Goal: Check status

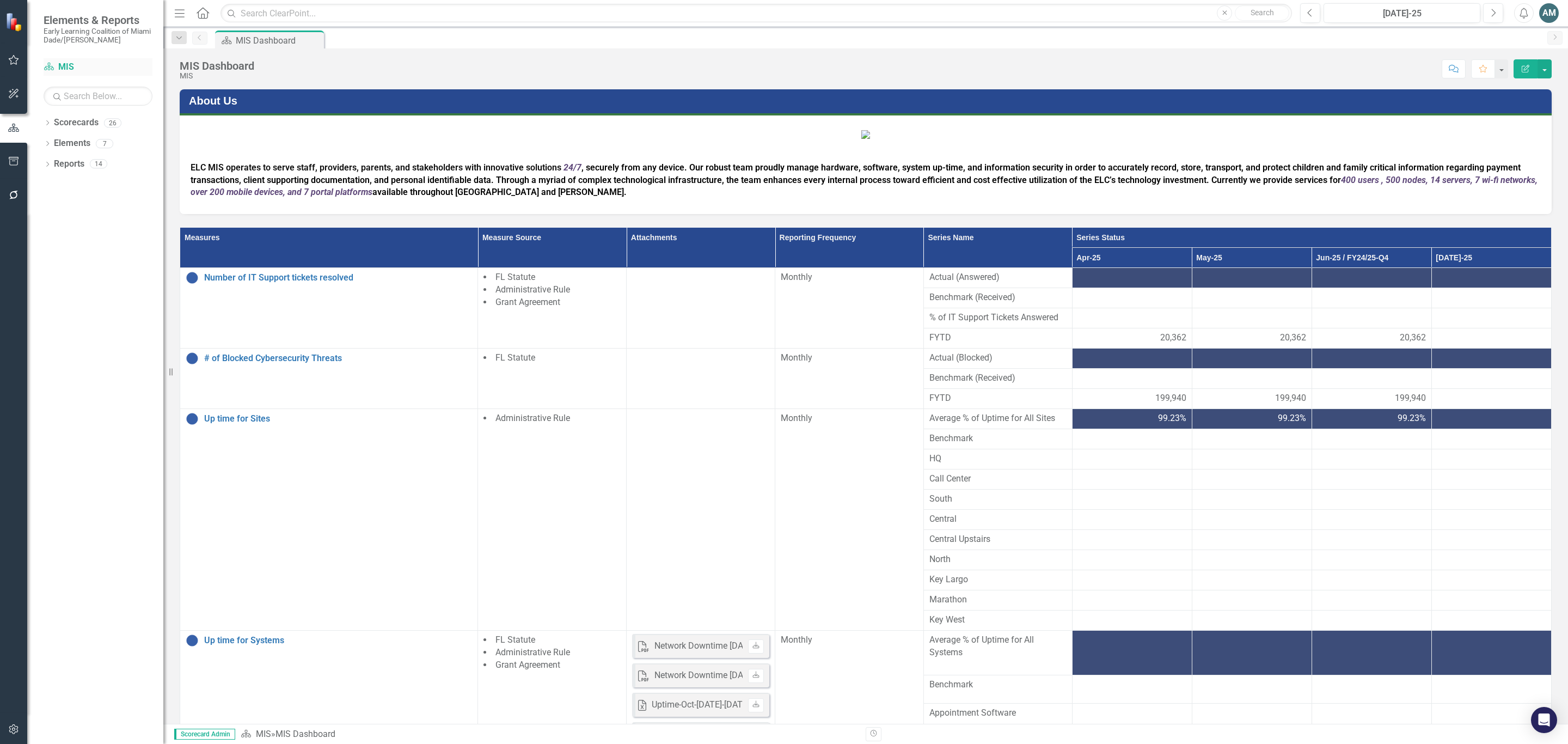
click at [64, 66] on link "Scorecard MIS" at bounding box center [98, 67] width 109 height 12
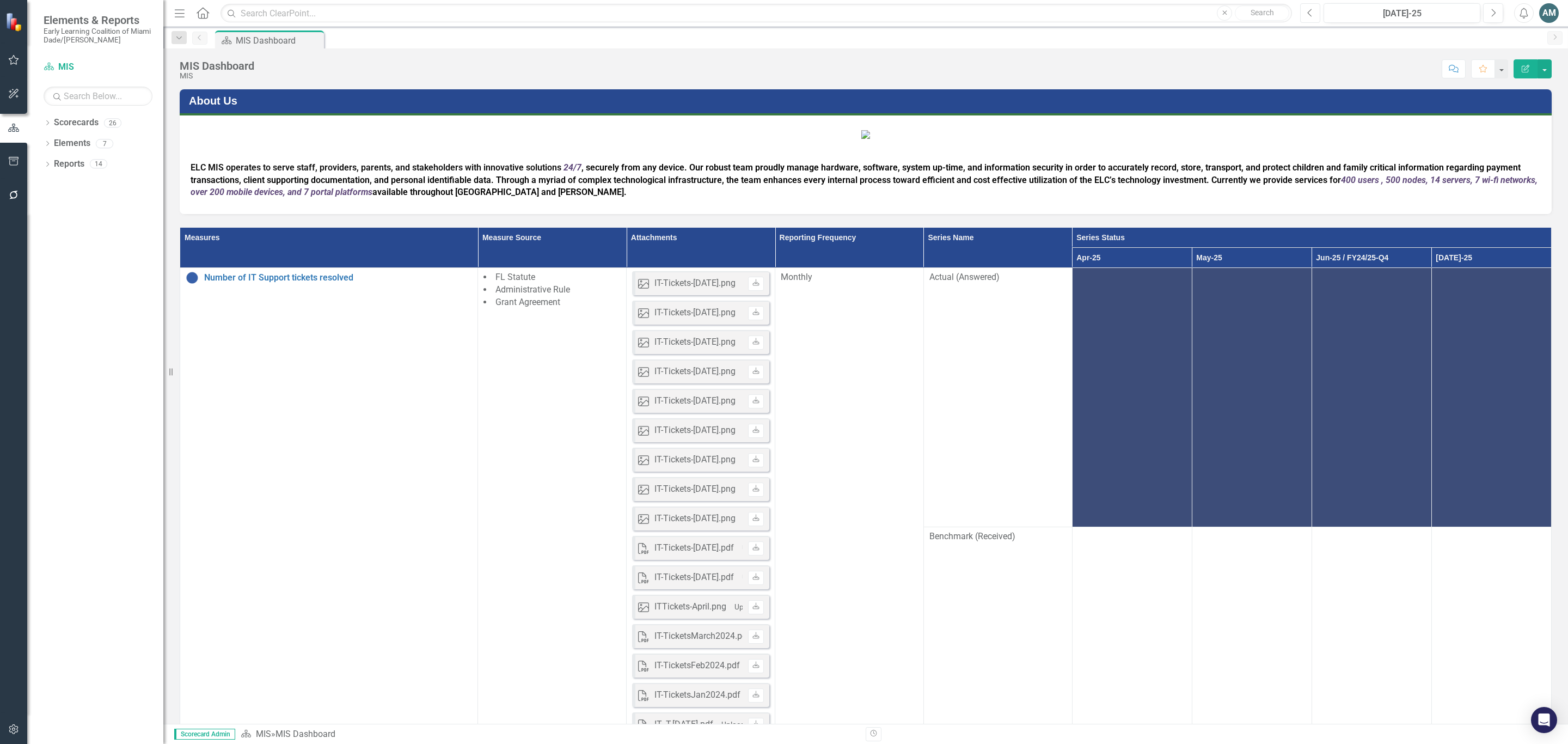
click at [1309, 16] on icon "Previous" at bounding box center [1310, 12] width 6 height 10
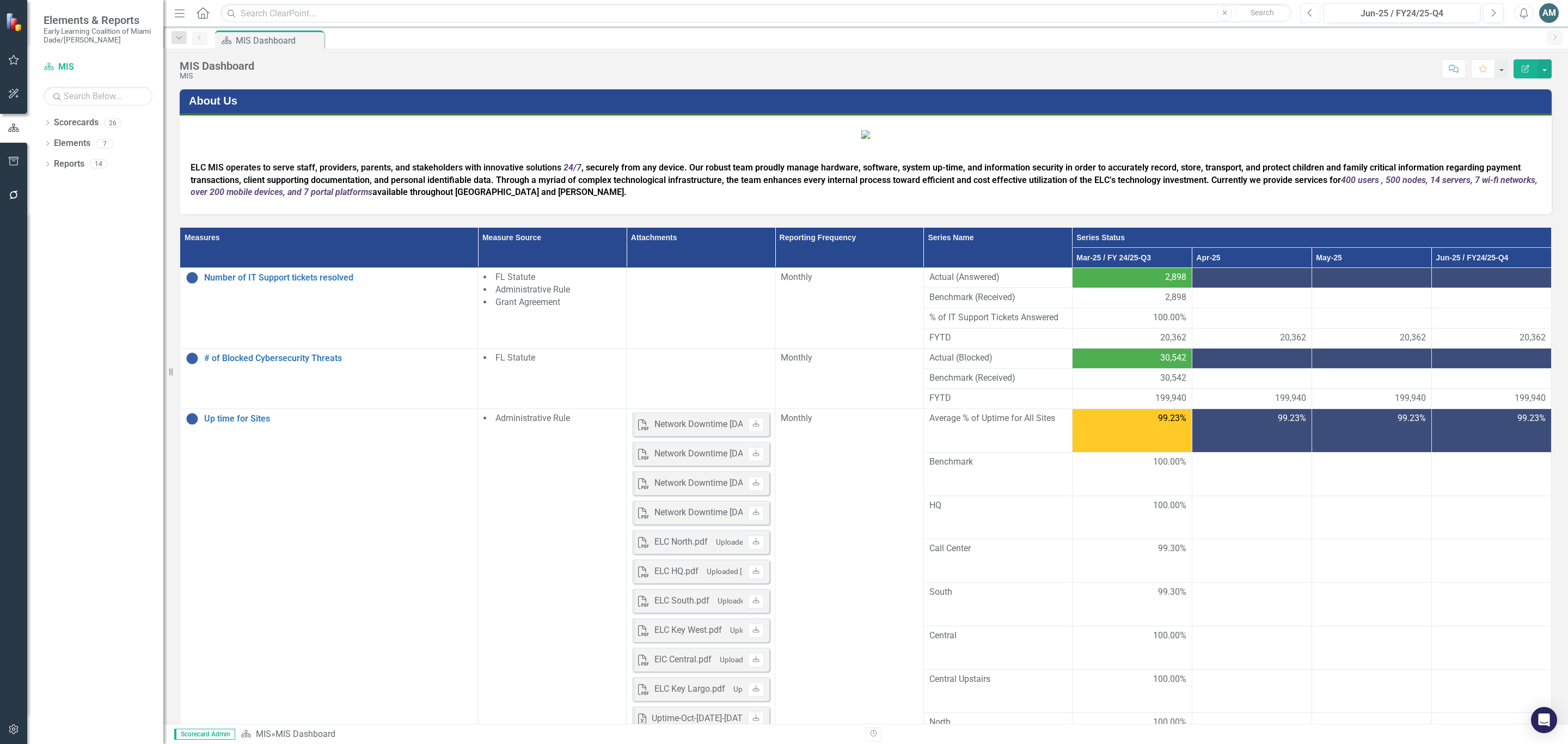
click at [1309, 16] on icon "Previous" at bounding box center [1310, 12] width 6 height 10
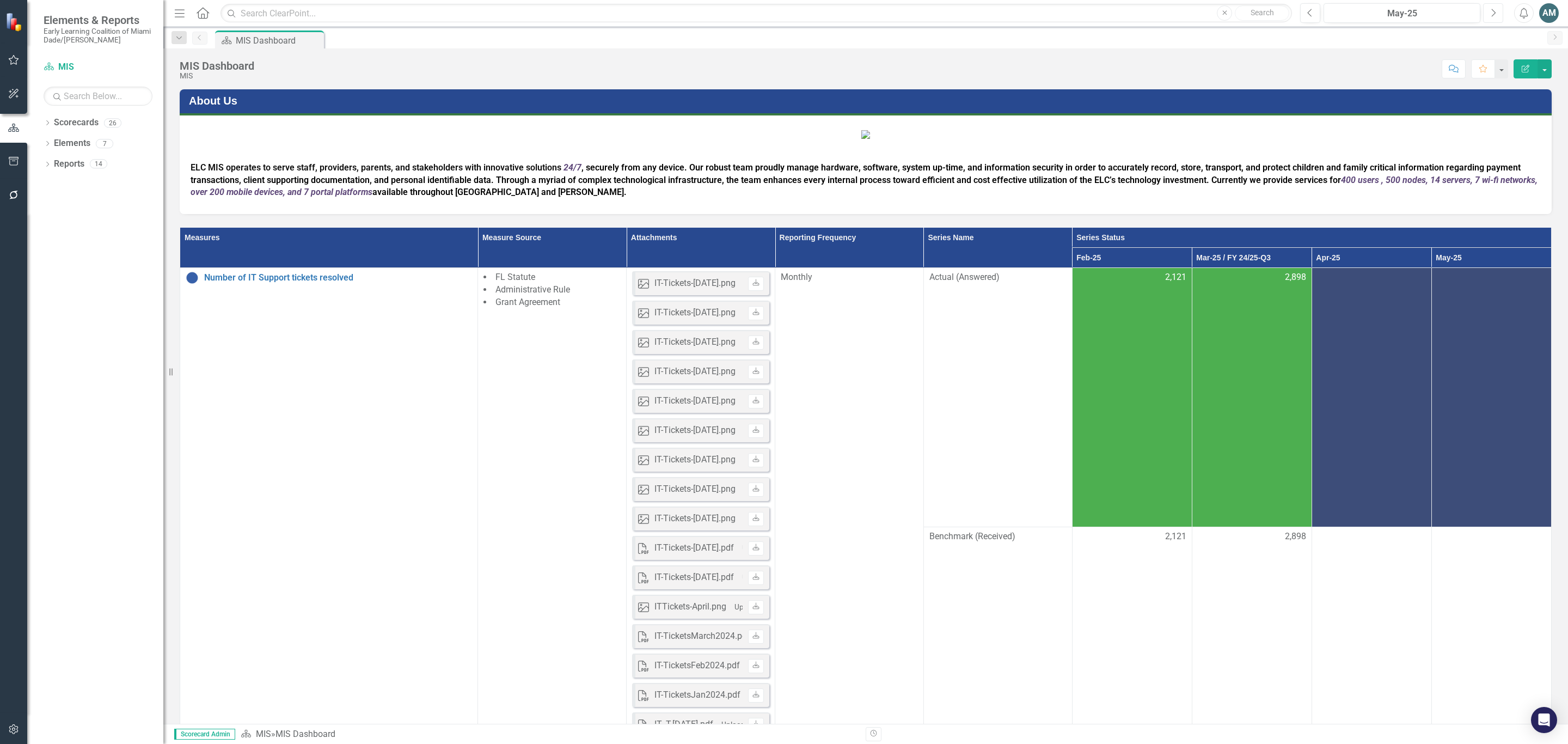
click at [1494, 20] on button "Next" at bounding box center [1493, 13] width 20 height 20
